Goal: Task Accomplishment & Management: Use online tool/utility

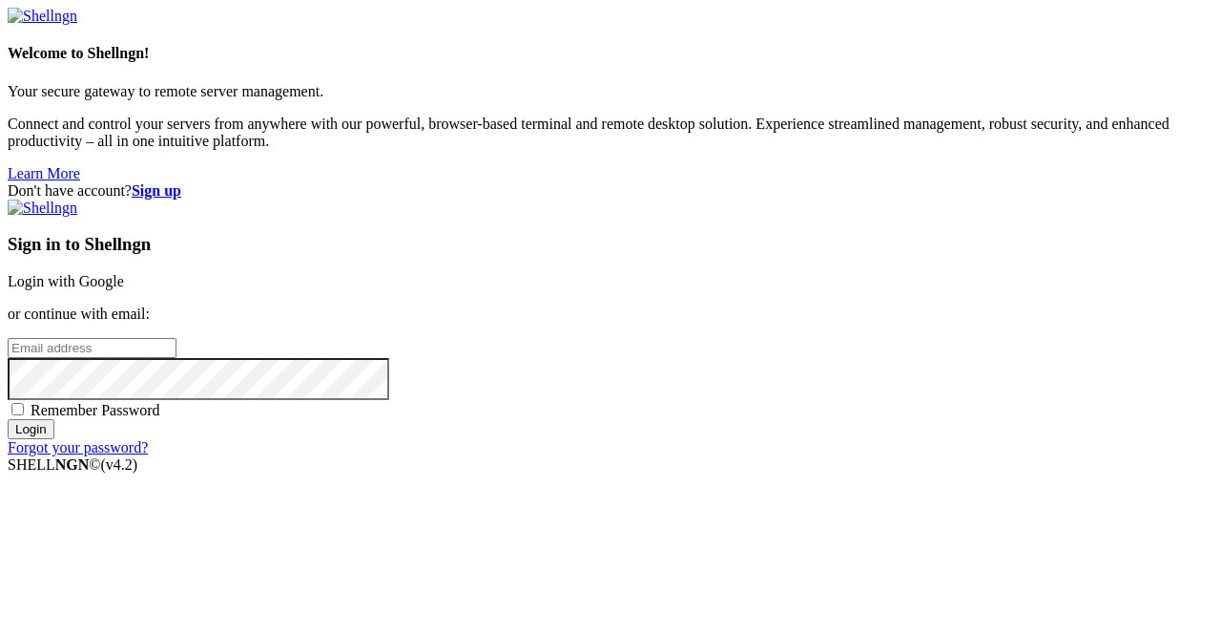
click at [124, 273] on link "Login with Google" at bounding box center [66, 281] width 116 height 16
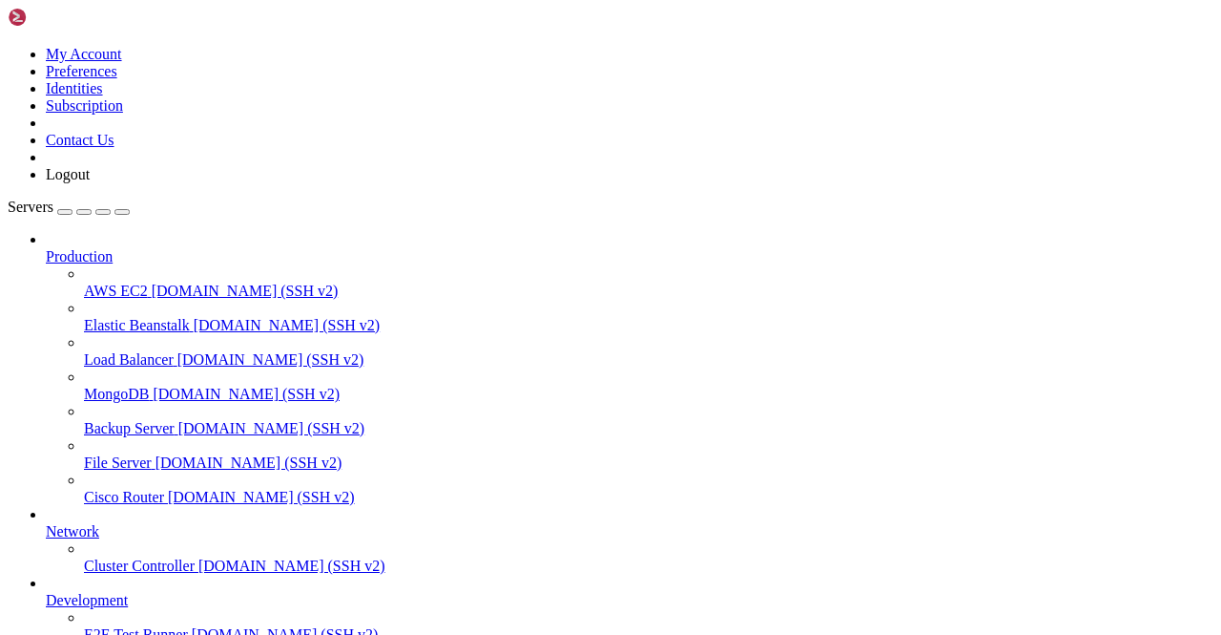
scroll to position [237, 0]
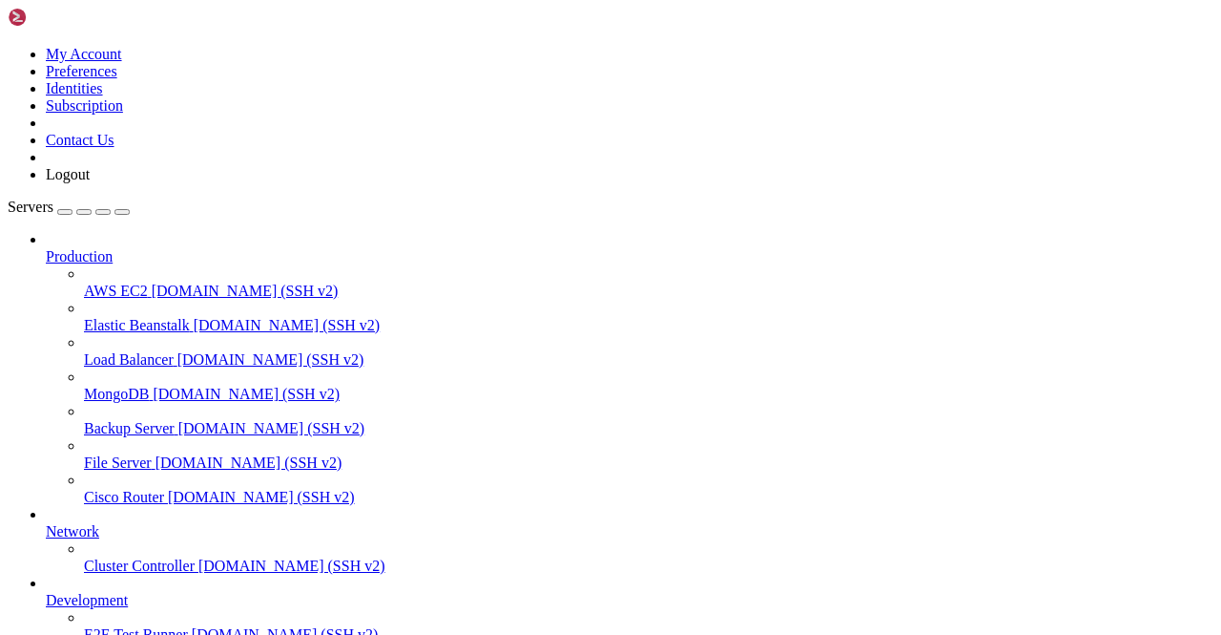
drag, startPoint x: 464, startPoint y: 70, endPoint x: 224, endPoint y: 68, distance: 239.5
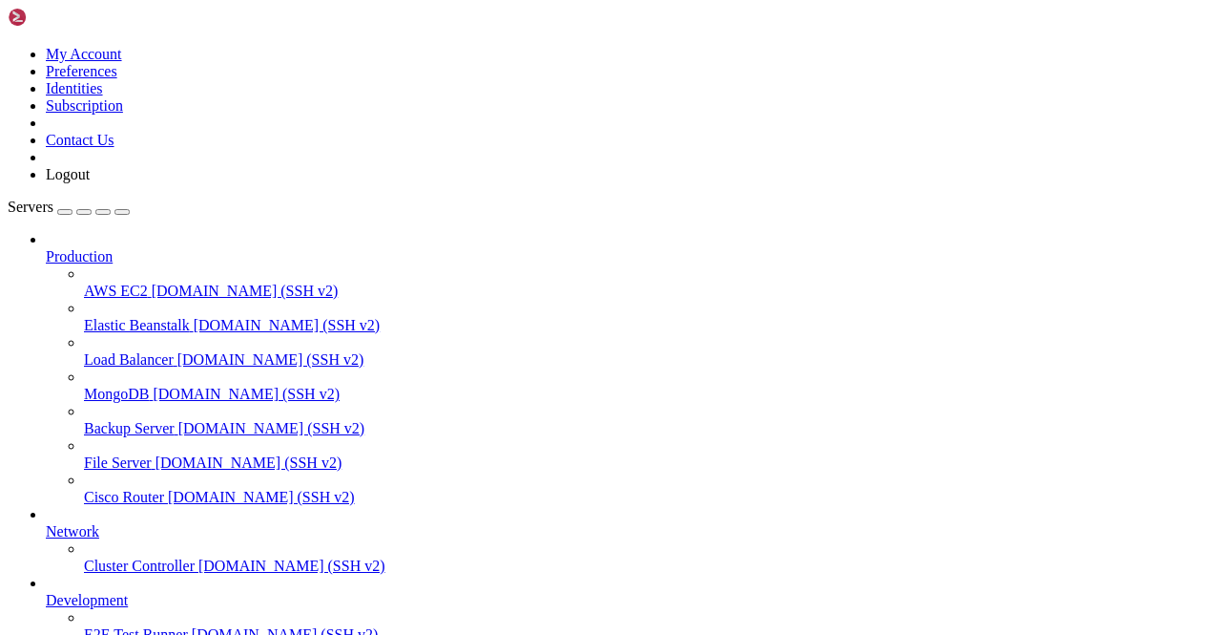
paste input "var/lib/docker/overlay2/1d2ebac60e107e89fe1e56330f5415b9ce26df3e5033ebdbf4bba93…"
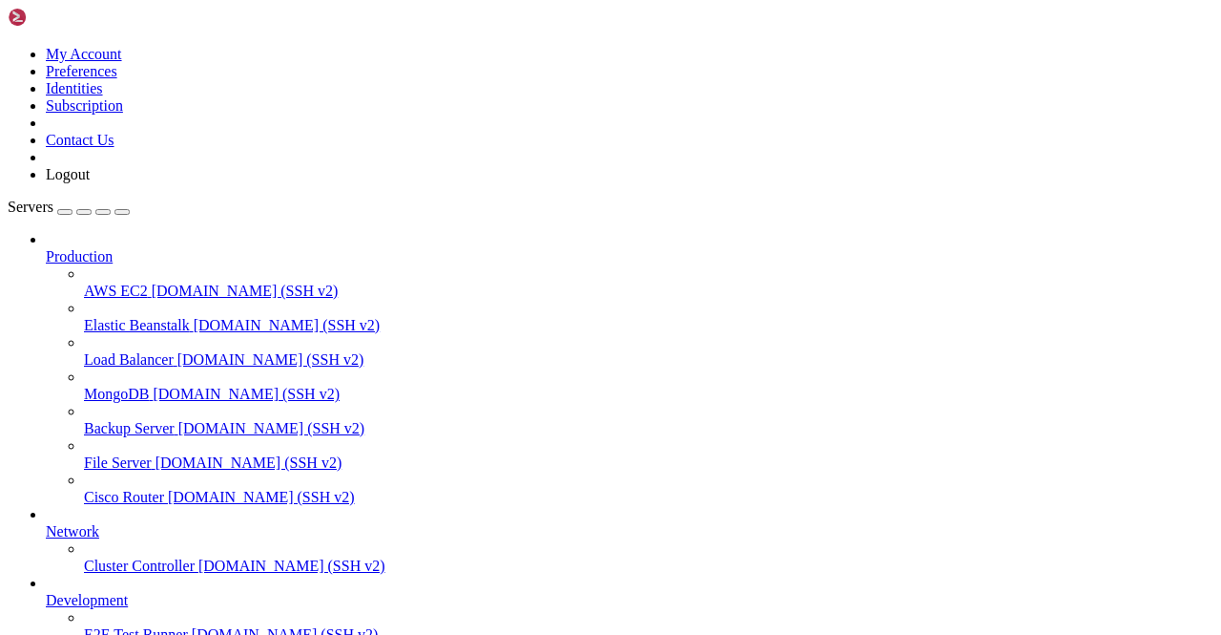
type input "/var/lib/docker/overlay2/1d2ebac60e107e89fe1e56330f5415b9ce26df3e5033ebdbf4bba9…"
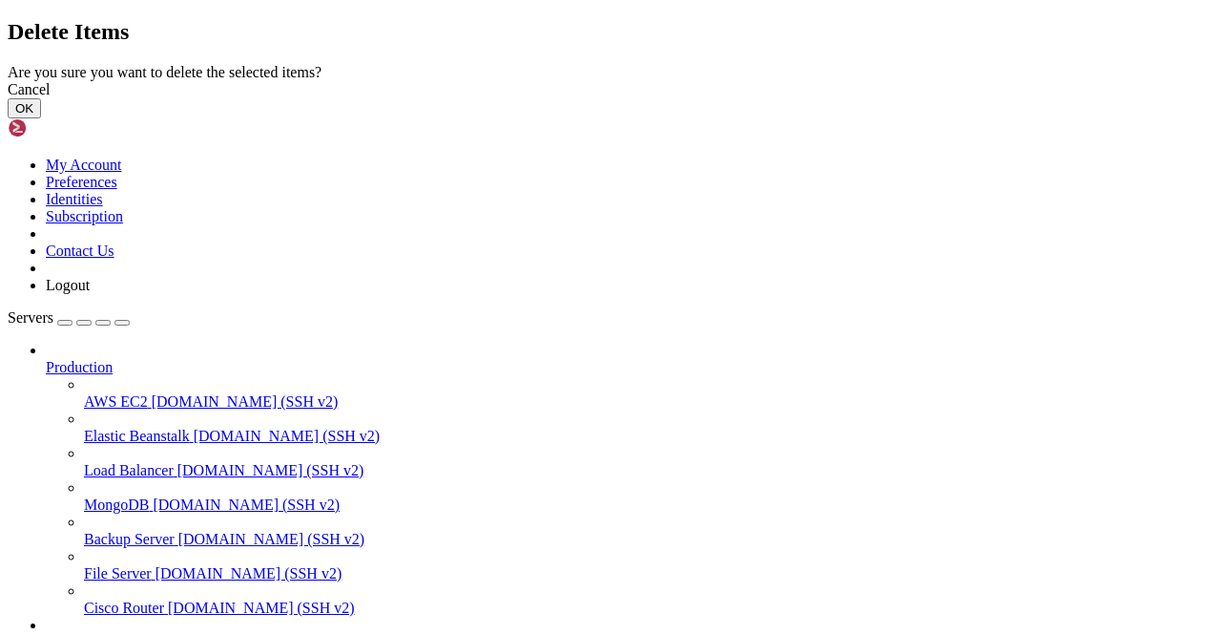
click at [41, 118] on button "OK" at bounding box center [24, 108] width 33 height 20
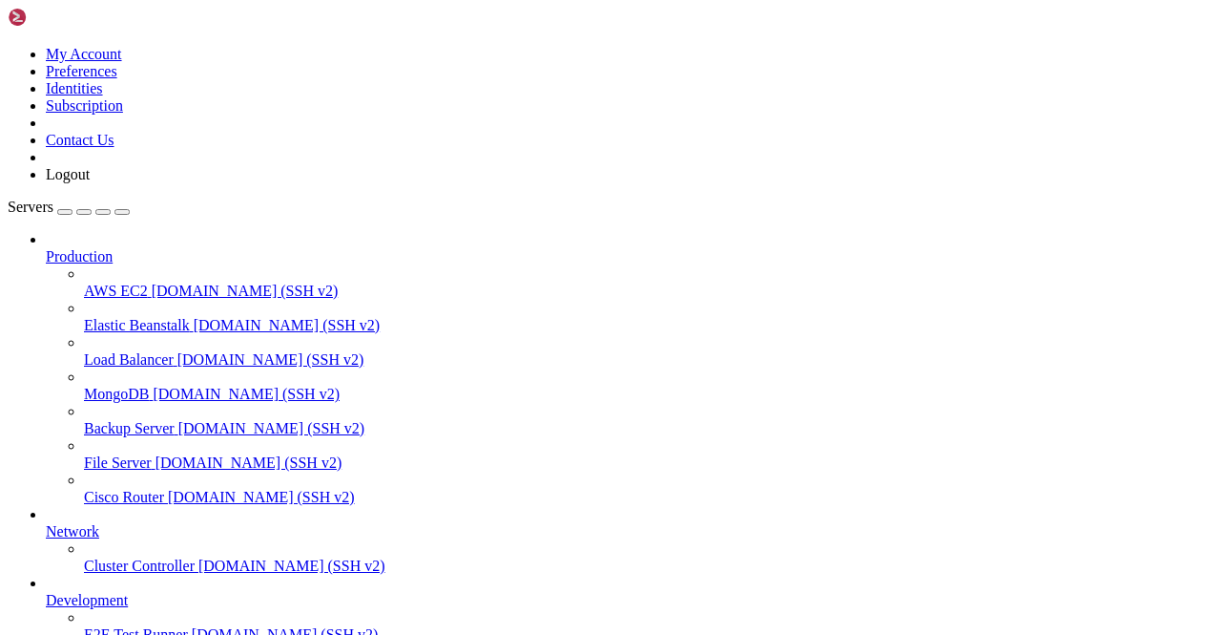
scroll to position [0, 0]
